Goal: Information Seeking & Learning: Compare options

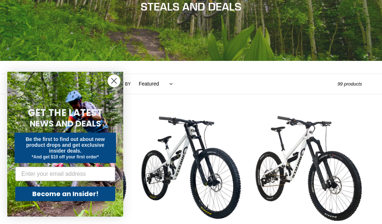
scroll to position [102, 0]
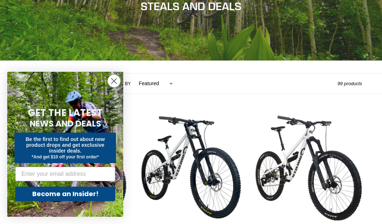
click at [113, 87] on circle "Close dialog" at bounding box center [114, 81] width 12 height 12
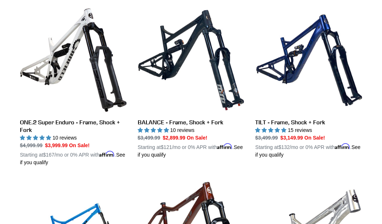
scroll to position [700, 0]
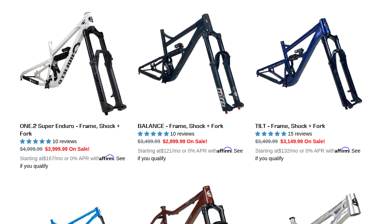
click at [328, 82] on link "TILT - Frame, Shock + Fork" at bounding box center [308, 87] width 107 height 152
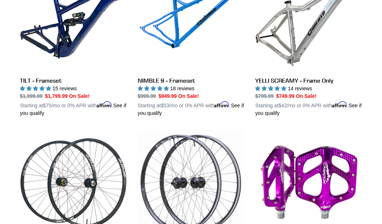
scroll to position [1247, 0]
click at [32, 76] on link "TILT - Frameset" at bounding box center [73, 41] width 107 height 152
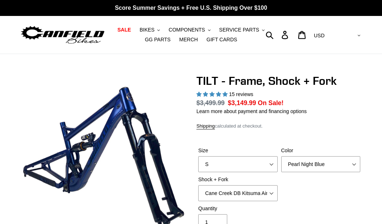
select select "highest-rating"
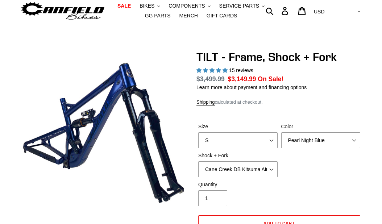
scroll to position [29, 0]
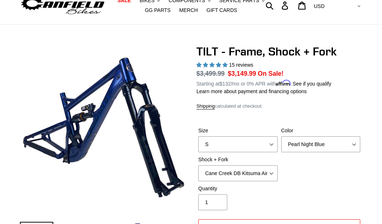
click at [247, 148] on select "S M L XL" at bounding box center [237, 144] width 79 height 16
select select "L"
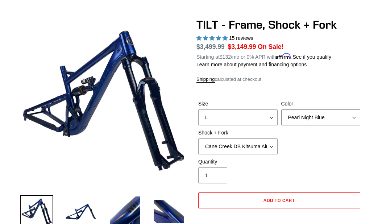
click at [343, 124] on select "Pearl Night Blue" at bounding box center [320, 118] width 79 height 16
click at [264, 153] on select "Cane Creek DB Kitsuma Air + Helm MKII 140mm Cane Creek DB Kitsuma Air + Fox 36 …" at bounding box center [237, 147] width 79 height 16
click at [260, 149] on select "Cane Creek DB Kitsuma Air + Helm MKII 140mm Cane Creek DB Kitsuma Air + Fox 36 …" at bounding box center [237, 147] width 79 height 16
click at [260, 153] on select "Cane Creek DB Kitsuma Air + Helm MKII 140mm Cane Creek DB Kitsuma Air + Fox 36 …" at bounding box center [237, 147] width 79 height 16
click at [268, 151] on select "Cane Creek DB Kitsuma Air + Helm MKII 140mm Cane Creek DB Kitsuma Air + Fox 36 …" at bounding box center [237, 147] width 79 height 16
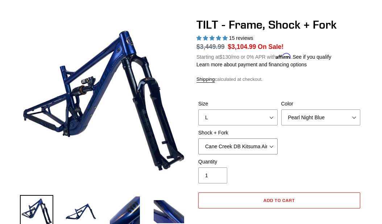
click at [267, 151] on select "Cane Creek DB Kitsuma Air + Helm MKII 140mm Cane Creek DB Kitsuma Air + Fox 36 …" at bounding box center [237, 147] width 79 height 16
select select "Cane Creek DB Kitsuma Air + Helm MKII 140mm"
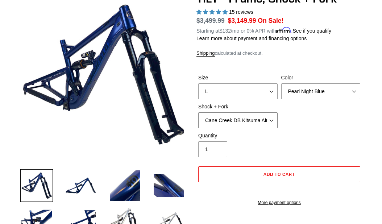
scroll to position [82, 0]
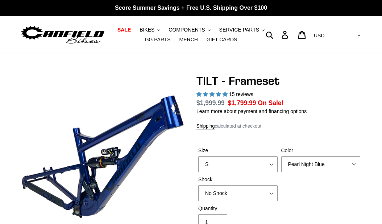
select select "highest-rating"
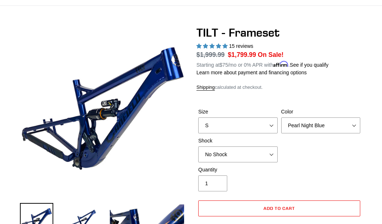
scroll to position [50, 0]
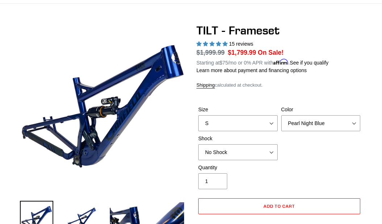
click at [260, 129] on select "S M L XL" at bounding box center [237, 123] width 79 height 16
select select "L"
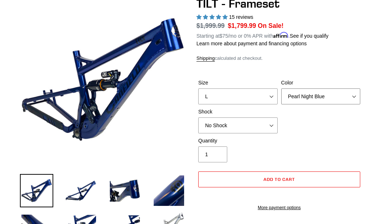
click at [333, 99] on select "Pearl Night Blue Stealth Silver" at bounding box center [320, 97] width 79 height 16
select select "Stealth Silver"
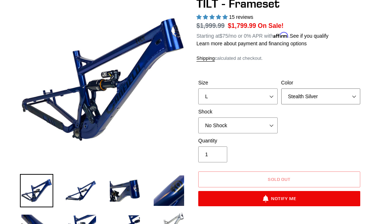
scroll to position [73, 0]
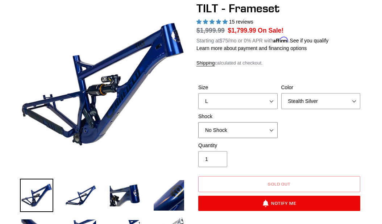
click at [262, 138] on select "No Shock Cane Creek DB Kitsuma Air RockShox Deluxe Ultimate Fox FLOAT X EXT Sto…" at bounding box center [237, 130] width 79 height 16
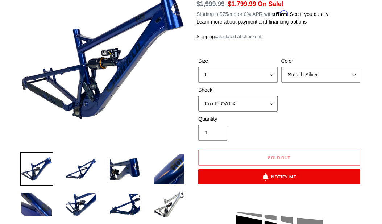
scroll to position [90, 0]
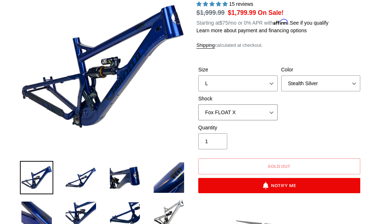
click at [262, 120] on select "No Shock Cane Creek DB Kitsuma Air RockShox Deluxe Ultimate Fox FLOAT X EXT Sto…" at bounding box center [237, 112] width 79 height 16
select select "Cane Creek DB Kitsuma Air"
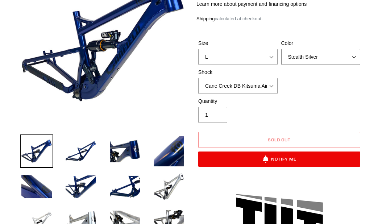
click at [334, 59] on select "Pearl Night Blue Stealth Silver" at bounding box center [320, 57] width 79 height 16
select select "Pearl Night Blue"
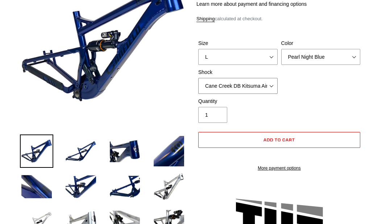
click at [267, 94] on select "No Shock Cane Creek DB Kitsuma Air RockShox Deluxe Ultimate Fox FLOAT X EXT Sto…" at bounding box center [237, 86] width 79 height 16
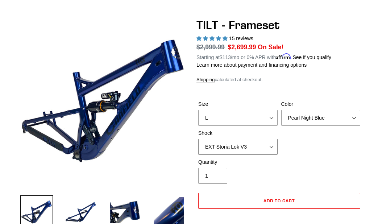
scroll to position [56, 0]
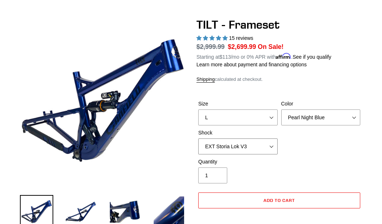
click at [265, 152] on select "No Shock Cane Creek DB Kitsuma Air RockShox Deluxe Ultimate Fox FLOAT X EXT Sto…" at bounding box center [237, 147] width 79 height 16
click at [267, 155] on select "No Shock Cane Creek DB Kitsuma Air RockShox Deluxe Ultimate Fox FLOAT X EXT Sto…" at bounding box center [237, 147] width 79 height 16
click at [266, 154] on select "No Shock Cane Creek DB Kitsuma Air RockShox Deluxe Ultimate Fox FLOAT X EXT Sto…" at bounding box center [237, 147] width 79 height 16
click at [264, 155] on select "No Shock Cane Creek DB Kitsuma Air RockShox Deluxe Ultimate Fox FLOAT X EXT Sto…" at bounding box center [237, 147] width 79 height 16
select select "RockShox Deluxe Ultimate"
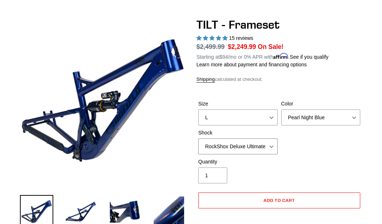
click at [266, 155] on select "No Shock Cane Creek DB Kitsuma Air RockShox Deluxe Ultimate Fox FLOAT X EXT Sto…" at bounding box center [237, 147] width 79 height 16
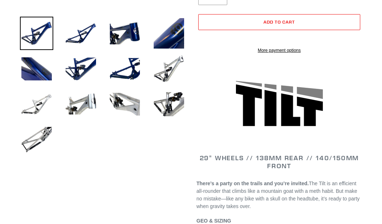
scroll to position [234, 0]
